Goal: Task Accomplishment & Management: Complete application form

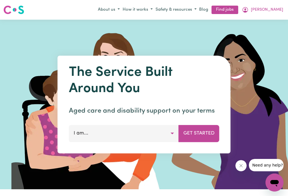
click at [273, 9] on button "[PERSON_NAME]" at bounding box center [262, 10] width 44 height 10
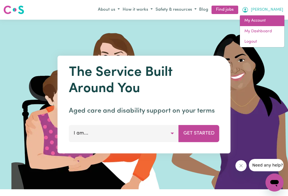
click at [259, 20] on link "My Account" at bounding box center [262, 20] width 44 height 11
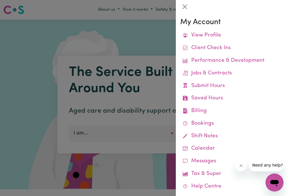
click at [201, 84] on link "Submit Hours" at bounding box center [231, 86] width 103 height 13
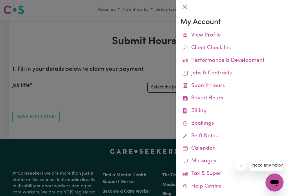
click at [187, 4] on button "Close" at bounding box center [184, 6] width 9 height 9
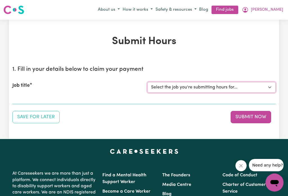
click at [268, 83] on select "Select the job you're submitting hours for... [[PERSON_NAME]] Careworker for [D…" at bounding box center [211, 87] width 128 height 11
select select "12584"
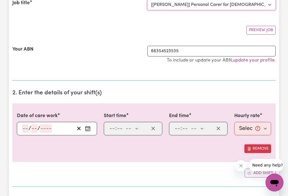
scroll to position [85, 0]
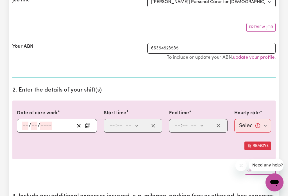
click at [89, 125] on icon "Enter the date of care work" at bounding box center [88, 126] width 6 height 6
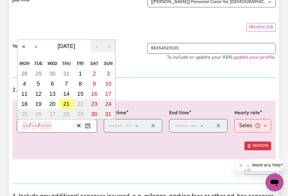
scroll to position [85, 0]
click at [66, 102] on abbr "21" at bounding box center [66, 104] width 6 height 6
type input "[DATE]"
type input "21"
type input "8"
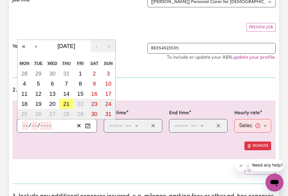
type input "2025"
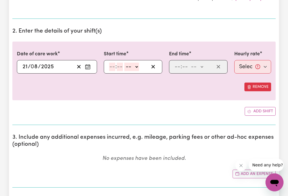
scroll to position [144, 0]
click at [139, 65] on select "-- am pm" at bounding box center [131, 67] width 15 height 8
select select "am"
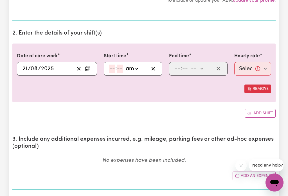
click at [110, 67] on input "number" at bounding box center [112, 69] width 6 height 8
type input "9"
type input "09:00"
type input "0"
click at [138, 68] on select "-- am pm" at bounding box center [130, 69] width 15 height 8
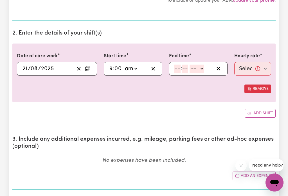
select select "am"
click at [176, 65] on input "number" at bounding box center [177, 69] width 6 height 8
type input "11"
type input "0"
type input "11:00"
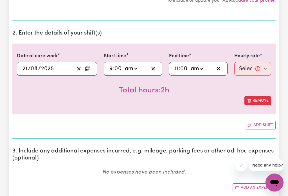
type input "0"
click at [257, 70] on select "Select rate... $52.87 (Weekday) $74.28 ([DATE]) $85.00 (Public Holiday) $105.00…" at bounding box center [252, 68] width 37 height 13
select select "52.87-Weekday"
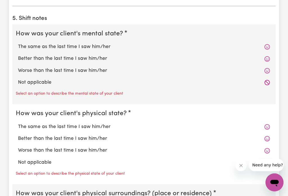
scroll to position [416, 0]
click at [103, 46] on label "The same as the last time I saw him/her" at bounding box center [144, 46] width 252 height 7
click at [18, 43] on input "The same as the last time I saw him/her" at bounding box center [18, 43] width 0 height 0
radio input "true"
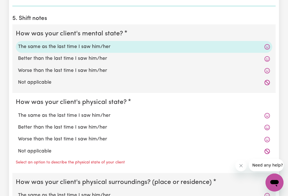
click at [100, 110] on div "The same as the last time I saw him/her" at bounding box center [144, 116] width 256 height 12
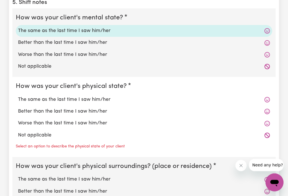
scroll to position [433, 0]
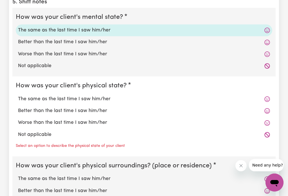
click at [105, 97] on label "The same as the last time I saw him/her" at bounding box center [144, 98] width 252 height 7
click at [18, 95] on input "The same as the last time I saw him/her" at bounding box center [18, 95] width 0 height 0
radio input "true"
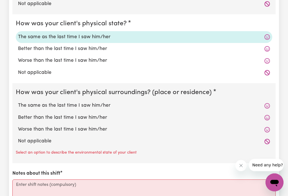
scroll to position [506, 0]
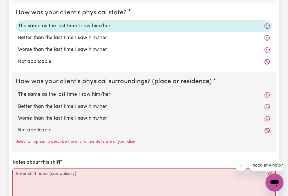
click at [103, 95] on label "The same as the last time I saw him/her" at bounding box center [144, 94] width 252 height 7
click at [18, 91] on input "The same as the last time I saw him/her" at bounding box center [18, 91] width 0 height 0
radio input "true"
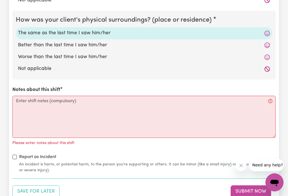
scroll to position [566, 0]
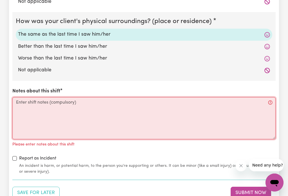
click at [61, 100] on textarea "Notes about this shift" at bounding box center [143, 118] width 263 height 42
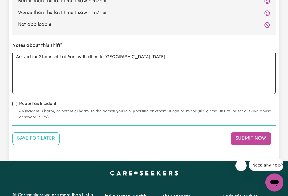
scroll to position [612, 0]
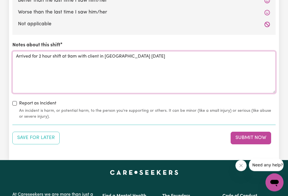
click at [163, 59] on textarea "Arrived for 2 hour shift at 9am with client in [GEOGRAPHIC_DATA] [DATE]" at bounding box center [143, 72] width 263 height 42
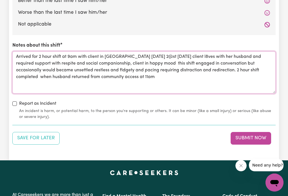
click at [153, 55] on textarea "Arrived for 2 hour shift at 9am with client in [GEOGRAPHIC_DATA] [DATE] 2@st [D…" at bounding box center [143, 72] width 263 height 42
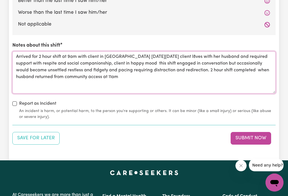
click at [204, 55] on textarea "Arrived for 2 hour shift at 9am with client in [GEOGRAPHIC_DATA] [DATE][DATE] c…" at bounding box center [143, 72] width 263 height 42
click at [92, 69] on textarea "Arrived for 2 hour shift at 9am with client in [GEOGRAPHIC_DATA] [DATE][DATE] c…" at bounding box center [143, 72] width 263 height 42
click at [128, 80] on textarea "Arrived for 2 hour shift at 9am with client in [GEOGRAPHIC_DATA] [DATE][DATE] c…" at bounding box center [143, 72] width 263 height 42
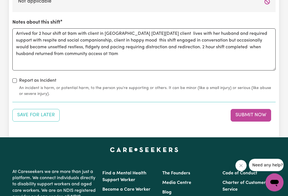
scroll to position [635, 0]
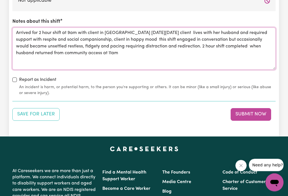
type textarea "Arrived for 2 hour shift at 9am with client in [GEOGRAPHIC_DATA] [DATE][DATE] c…"
click at [246, 113] on button "Submit Now" at bounding box center [250, 114] width 40 height 12
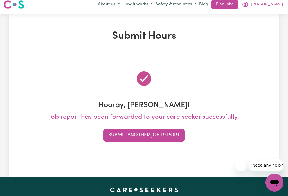
scroll to position [0, 0]
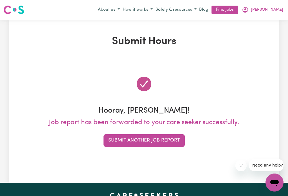
click at [273, 8] on button "[PERSON_NAME]" at bounding box center [262, 10] width 44 height 10
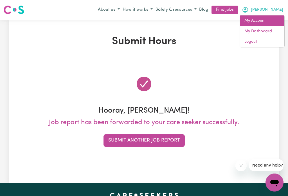
click at [256, 21] on link "My Account" at bounding box center [262, 20] width 44 height 11
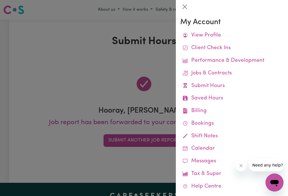
click at [122, 138] on div at bounding box center [144, 98] width 288 height 196
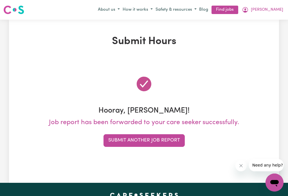
click at [144, 142] on button "Submit Another Job Report" at bounding box center [143, 140] width 81 height 12
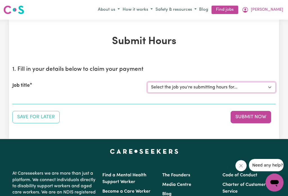
click at [265, 84] on select "Select the job you're submitting hours for... [[PERSON_NAME]] Careworker for [D…" at bounding box center [211, 87] width 128 height 11
select select "10020"
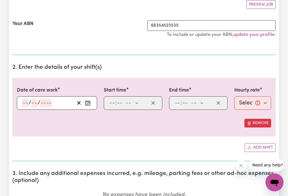
click at [85, 106] on button "Enter the date of care work" at bounding box center [87, 103] width 9 height 8
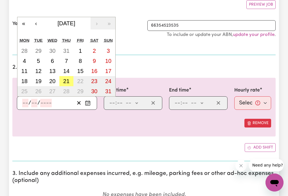
click at [66, 81] on abbr "21" at bounding box center [66, 81] width 6 height 6
type input "[DATE]"
type input "21"
type input "8"
type input "2025"
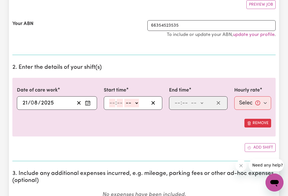
click at [138, 102] on select "-- am pm" at bounding box center [131, 103] width 15 height 8
select select "am"
click at [110, 101] on input "number" at bounding box center [112, 103] width 6 height 8
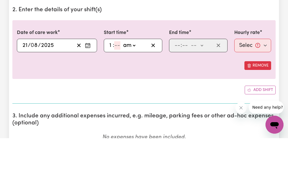
click at [117, 99] on input "number" at bounding box center [117, 103] width 6 height 8
click at [110, 99] on input "1" at bounding box center [111, 103] width 4 height 8
click at [116, 99] on input "number" at bounding box center [117, 103] width 6 height 8
click at [109, 99] on input "1" at bounding box center [111, 103] width 4 height 8
click at [146, 119] on div "Remove" at bounding box center [144, 123] width 254 height 9
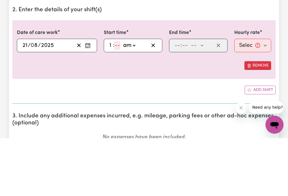
scroll to position [166, 0]
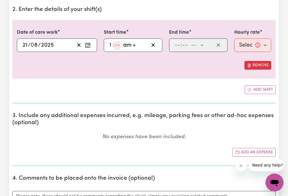
click at [112, 42] on input "1" at bounding box center [111, 45] width 4 height 8
click at [129, 44] on select "am pm" at bounding box center [129, 45] width 15 height 8
click at [153, 47] on icon "button" at bounding box center [152, 45] width 5 height 5
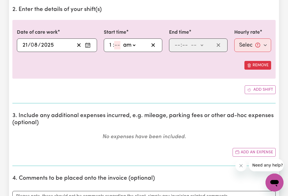
click at [112, 45] on input "1" at bounding box center [111, 45] width 4 height 8
type input "11"
type input "3"
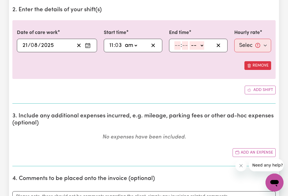
type input "11:30"
type input "30"
click at [202, 47] on select "-- am pm" at bounding box center [196, 45] width 15 height 8
select select "pm"
click at [174, 49] on div ": am pm" at bounding box center [194, 45] width 40 height 8
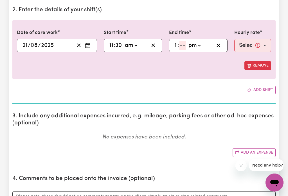
type input "1"
click at [183, 47] on input "number" at bounding box center [182, 45] width 6 height 8
type input "13:03"
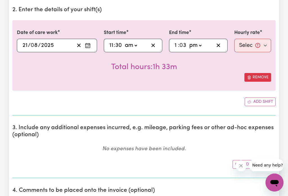
type input "30"
type input "13:30"
type input "30"
click at [255, 46] on select "Select rate... $47.00 (Weekday)" at bounding box center [252, 45] width 37 height 13
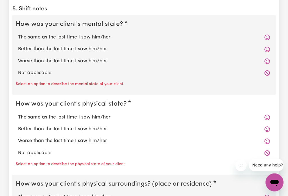
scroll to position [426, 0]
click at [93, 58] on label "Worse than the last time I saw him/her" at bounding box center [144, 60] width 252 height 7
click at [18, 57] on input "Worse than the last time I saw him/her" at bounding box center [18, 57] width 0 height 0
radio input "true"
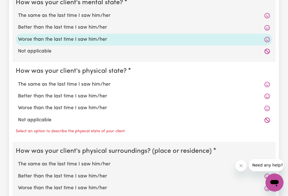
click at [87, 111] on label "Worse than the last time I saw him/her" at bounding box center [144, 107] width 252 height 7
click at [18, 104] on input "Worse than the last time I saw him/her" at bounding box center [18, 104] width 0 height 0
radio input "true"
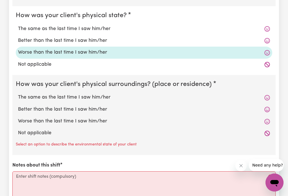
scroll to position [504, 0]
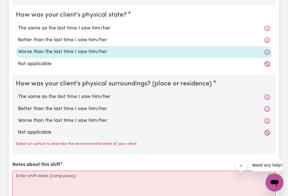
click at [90, 121] on label "Worse than the last time I saw him/her" at bounding box center [144, 120] width 252 height 7
click at [18, 117] on input "Worse than the last time I saw him/her" at bounding box center [18, 117] width 0 height 0
radio input "true"
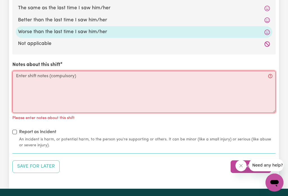
click at [56, 84] on textarea "Notes about this shift" at bounding box center [143, 92] width 263 height 42
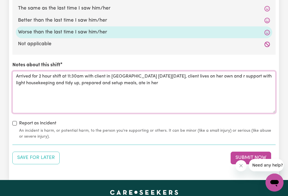
click at [91, 83] on textarea "Arrived for 2 hour shift at 11:30am with client in [GEOGRAPHIC_DATA] [DATE][DAT…" at bounding box center [143, 92] width 263 height 42
click at [256, 87] on textarea "Arrived for 2 hour shift at 11:30am with client in [GEOGRAPHIC_DATA] [DATE][DAT…" at bounding box center [143, 92] width 263 height 42
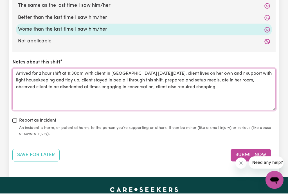
click at [91, 79] on textarea "Arrived for 2 hour shift at 11:30am with client in [GEOGRAPHIC_DATA] [DATE][DAT…" at bounding box center [143, 92] width 263 height 42
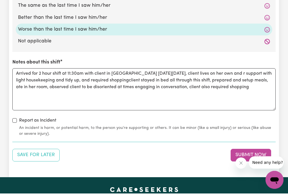
scroll to position [595, 0]
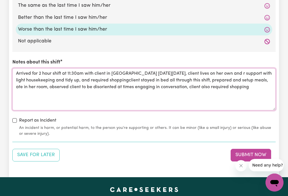
click at [267, 89] on textarea "Arrived for 2 hour shift at 11:30am with client in [GEOGRAPHIC_DATA] [DATE][DAT…" at bounding box center [143, 89] width 263 height 42
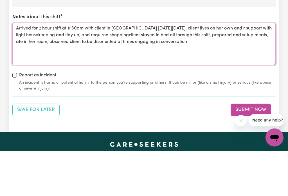
click at [147, 68] on textarea "Arrived for 2 hour shift at 11:30am with client in [GEOGRAPHIC_DATA] [DATE][DAT…" at bounding box center [143, 89] width 263 height 42
click at [191, 68] on textarea "Arrived for 2 hour shift at 11:30am with client in [GEOGRAPHIC_DATA] [DATE][DAT…" at bounding box center [143, 89] width 263 height 42
click at [94, 68] on textarea "Arrived for 2 hour shift at 11:30am with client in [GEOGRAPHIC_DATA] [DATE][DAT…" at bounding box center [143, 89] width 263 height 42
click at [212, 68] on textarea "Arrived for 2 hour shift at 11:30am with client in [GEOGRAPHIC_DATA] [DATE][DAT…" at bounding box center [143, 89] width 263 height 42
click at [155, 68] on textarea "Arrived for 2 hour shift at 11:30am with client in [GEOGRAPHIC_DATA] [DATE][DAT…" at bounding box center [143, 89] width 263 height 42
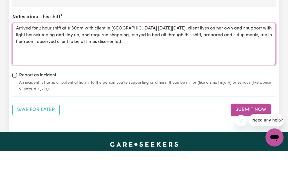
click at [225, 68] on textarea "Arrived for 2 hour shift at 11:30am with client in [GEOGRAPHIC_DATA] [DATE][DAT…" at bounding box center [143, 89] width 263 height 42
click at [254, 68] on textarea "Arrived for 2 hour shift at 11:30am with client in [GEOGRAPHIC_DATA] [DATE][DAT…" at bounding box center [143, 89] width 263 height 42
click at [158, 68] on textarea "Arrived for 2 hour shift at 11:30am with client in [GEOGRAPHIC_DATA] [DATE][DAT…" at bounding box center [143, 89] width 263 height 42
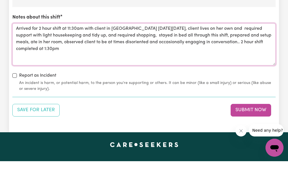
scroll to position [605, 0]
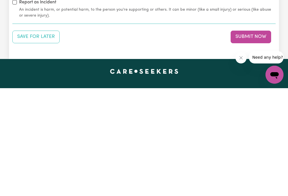
type textarea "Arrived for 2 hour shift at 11:30am with client in [GEOGRAPHIC_DATA] [DATE][DAT…"
click at [242, 138] on button "Submit Now" at bounding box center [250, 144] width 40 height 12
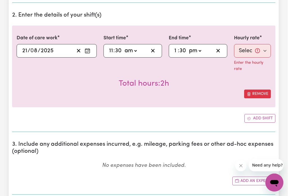
scroll to position [161, 13]
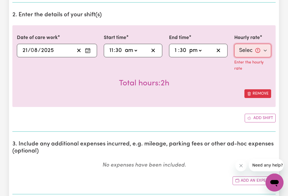
click at [248, 51] on select "Select rate... $47.00 (Weekday)" at bounding box center [252, 50] width 37 height 13
select select "47-Weekday"
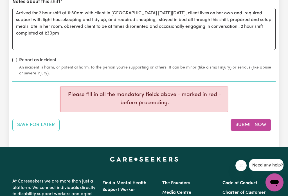
scroll to position [670, 13]
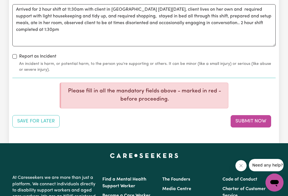
click at [234, 124] on button "Submit Now" at bounding box center [250, 121] width 40 height 12
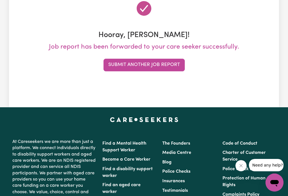
scroll to position [0, 0]
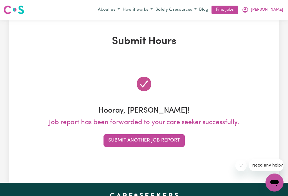
click at [248, 12] on icon "My Account" at bounding box center [245, 10] width 6 height 6
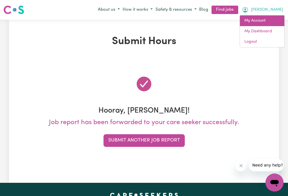
click at [259, 22] on link "My Account" at bounding box center [262, 20] width 44 height 11
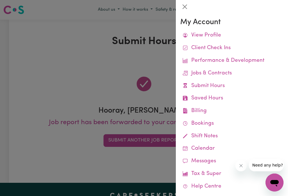
click at [0, 0] on link "Remittances" at bounding box center [0, 0] width 0 height 0
